Goal: Task Accomplishment & Management: Complete application form

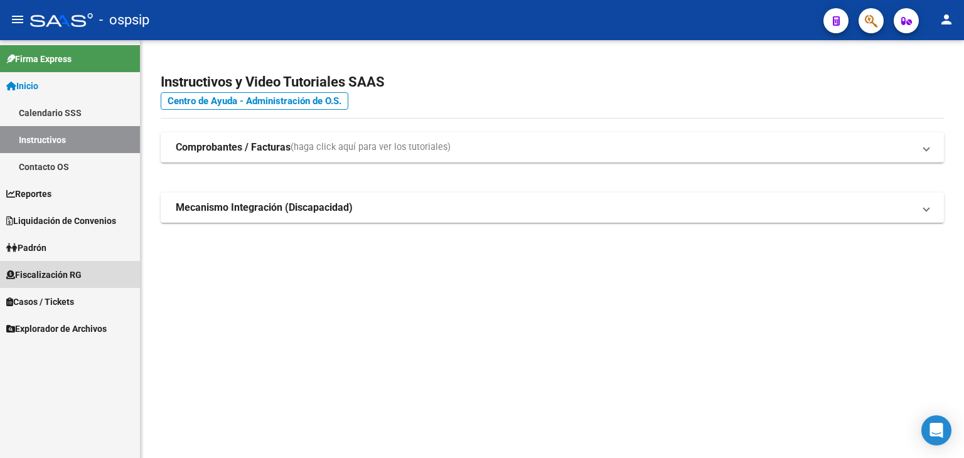
click at [60, 274] on span "Fiscalización RG" at bounding box center [43, 275] width 75 height 14
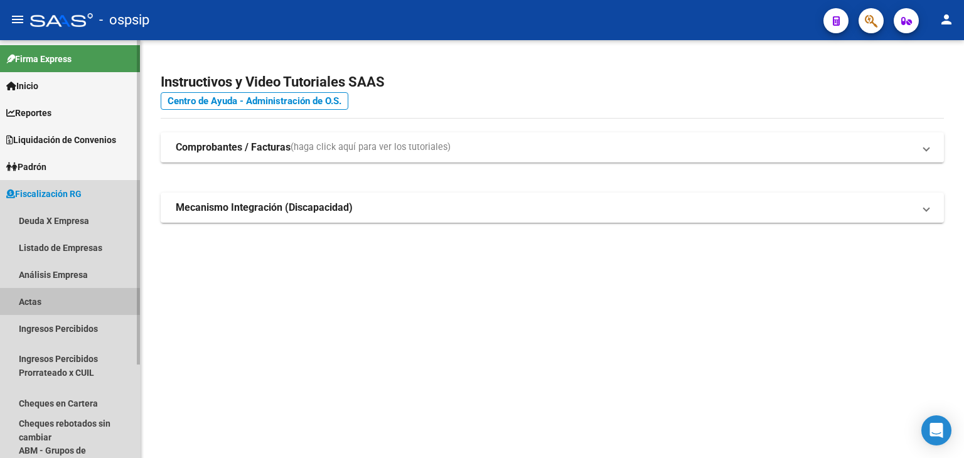
click at [48, 302] on link "Actas" at bounding box center [70, 301] width 140 height 27
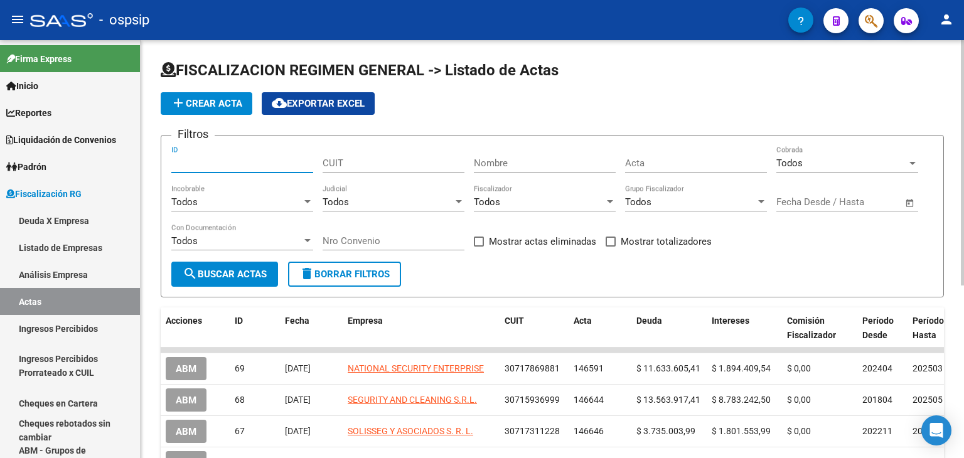
click at [236, 161] on input "ID" at bounding box center [242, 162] width 142 height 11
click at [526, 157] on input "Nombre" at bounding box center [545, 162] width 142 height 11
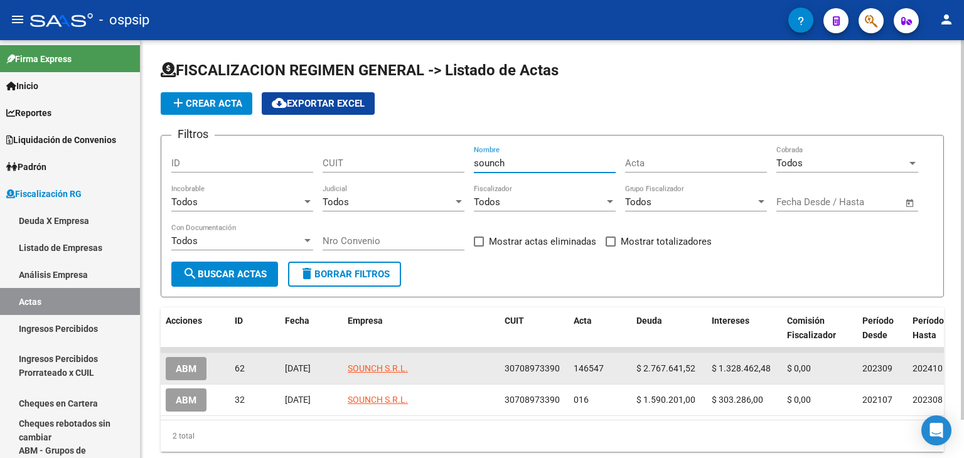
type input "sounch"
click at [186, 363] on span "ABM" at bounding box center [186, 368] width 21 height 11
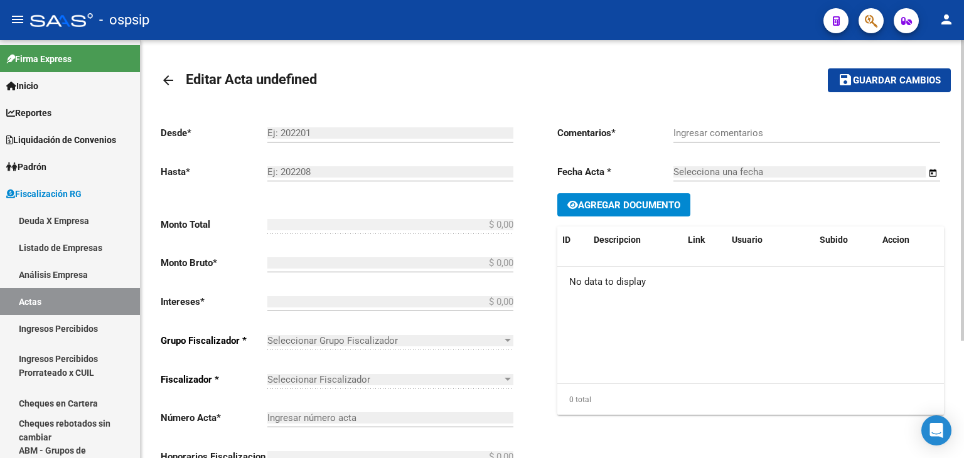
type input "202309"
type input "202410"
type input "$ 4.096.104,00"
type input "$ 2.767.641,52"
type input "$ 1.328.462,48"
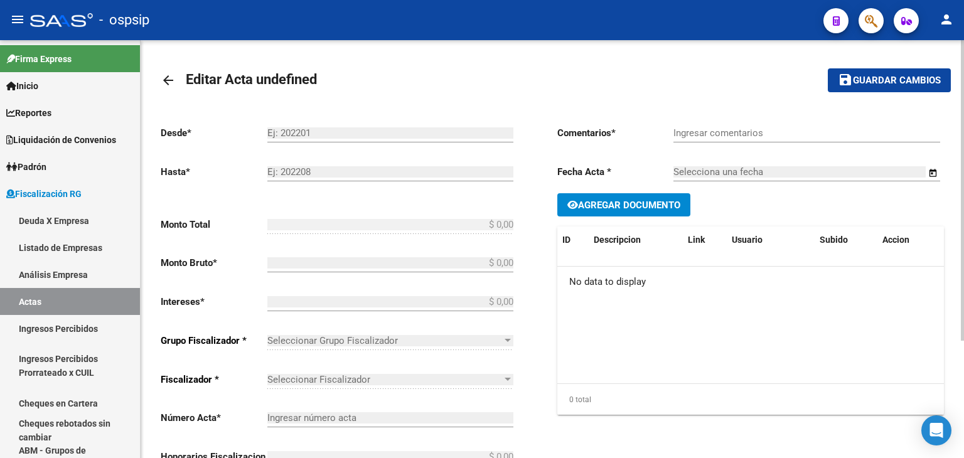
type input "146547"
type input "5011O"
checkbox input "true"
type input "Período REAL: 10/2022 a 10/2024 (el sistema no me deja cargarlo porque existe u…"
type input "[DATE]"
